Goal: Information Seeking & Learning: Find specific fact

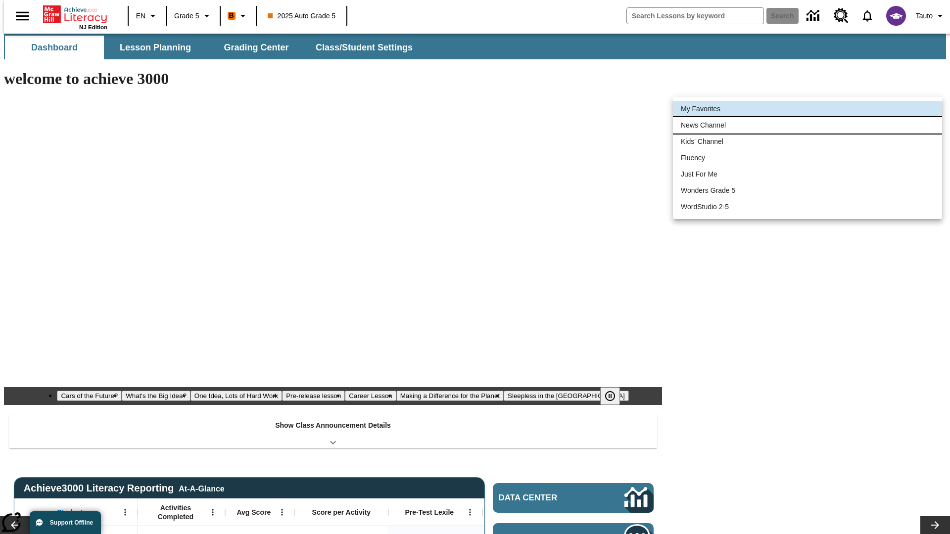
click at [807, 125] on li "News Channel" at bounding box center [807, 125] width 269 height 16
type input "120"
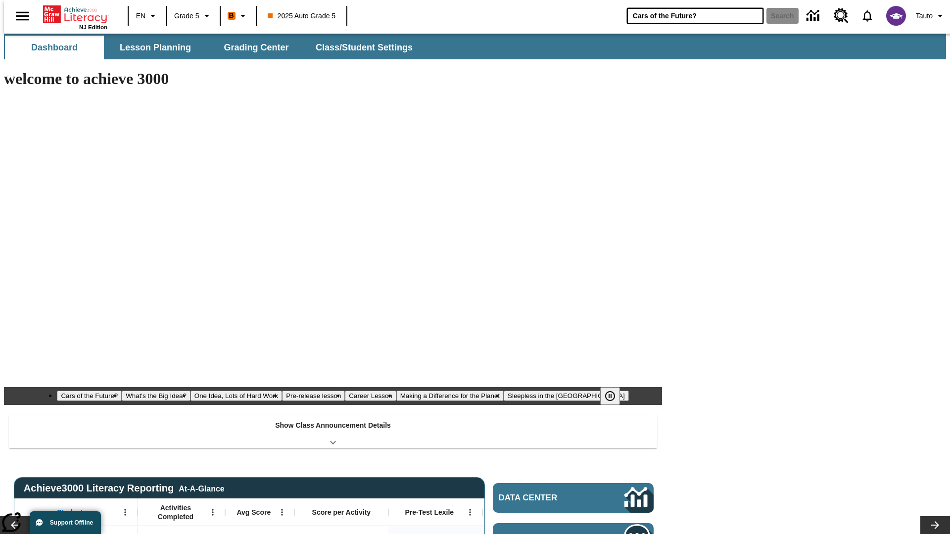
type input "Cars of the Future?"
click at [776, 16] on button "Search" at bounding box center [782, 16] width 32 height 16
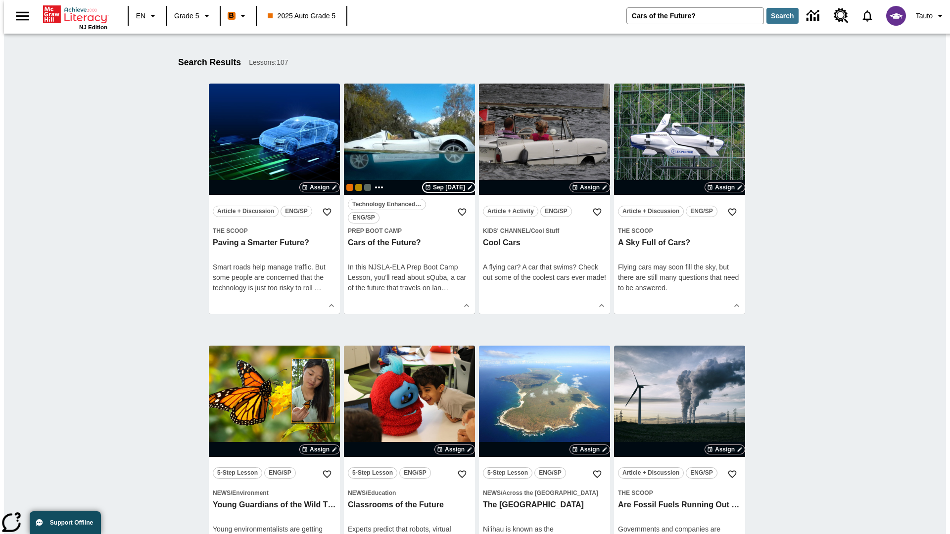
click at [443, 187] on span "Sep [DATE]" at bounding box center [449, 187] width 32 height 9
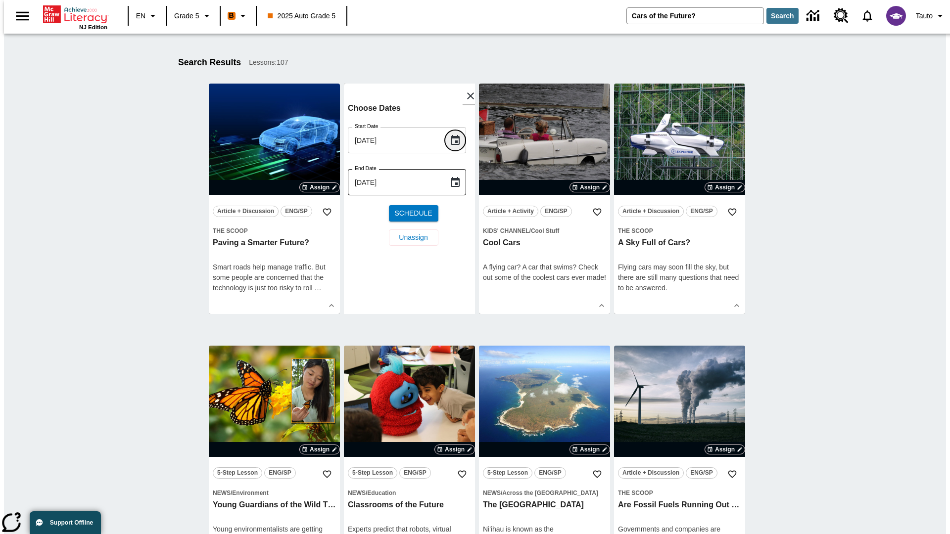
click at [459, 131] on button "Choose date, selected date is Sep 24, 2025" at bounding box center [455, 141] width 20 height 20
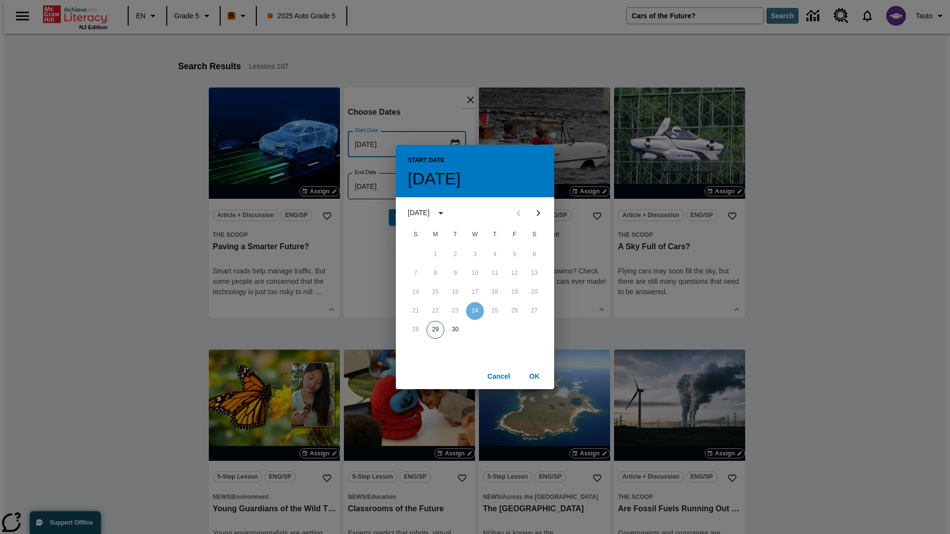
click at [435, 329] on button "29" at bounding box center [435, 330] width 18 height 18
click at [534, 376] on button "OK" at bounding box center [534, 377] width 32 height 18
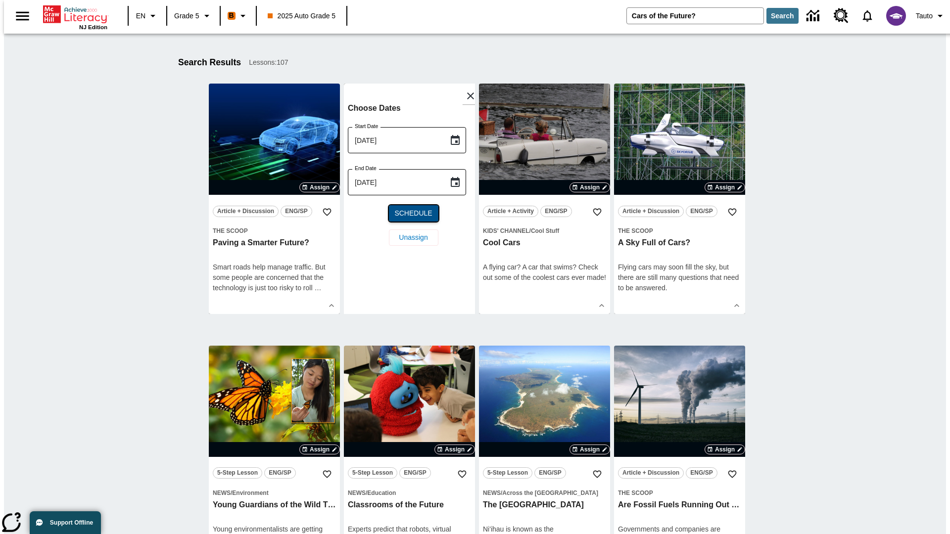
click at [409, 213] on span "Schedule" at bounding box center [413, 213] width 38 height 10
